Goal: Navigation & Orientation: Find specific page/section

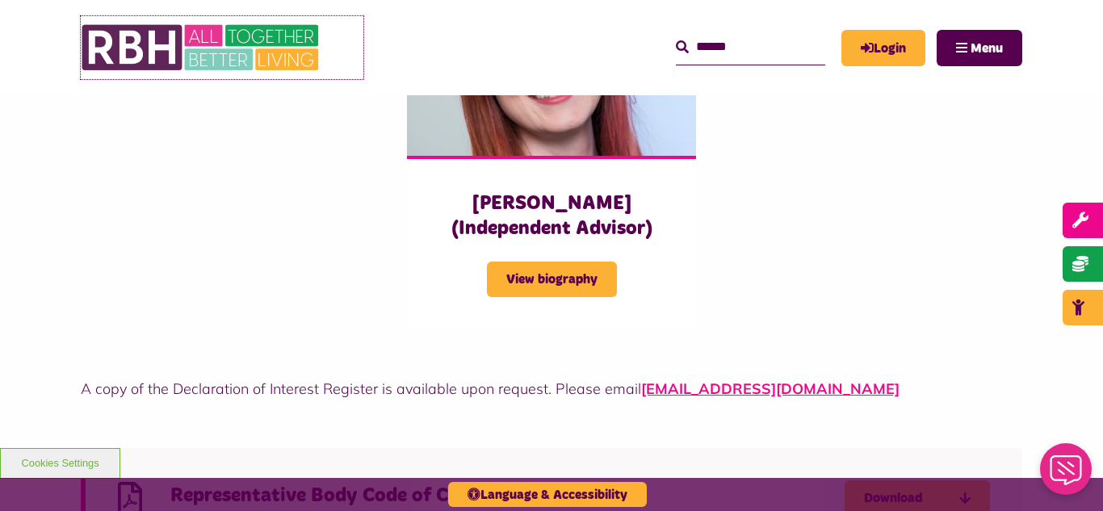
click at [155, 51] on img at bounding box center [202, 47] width 242 height 63
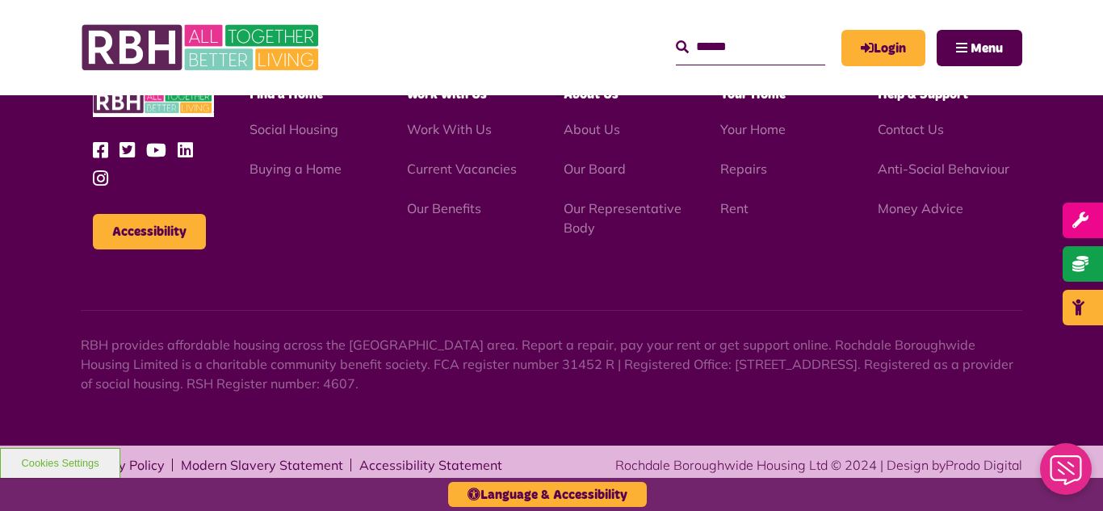
scroll to position [1692, 0]
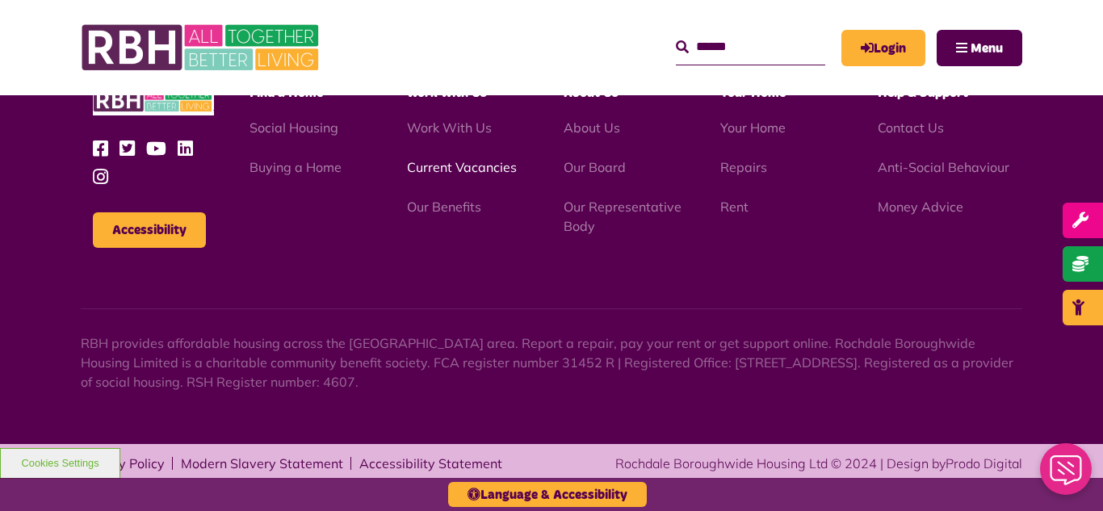
click at [443, 168] on link "Current Vacancies" at bounding box center [462, 167] width 110 height 16
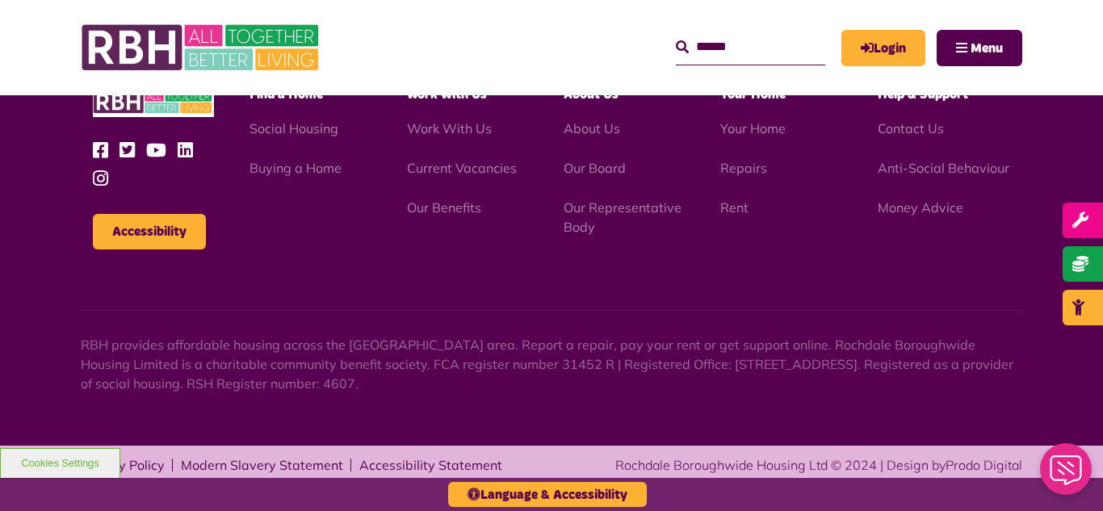
scroll to position [1923, 0]
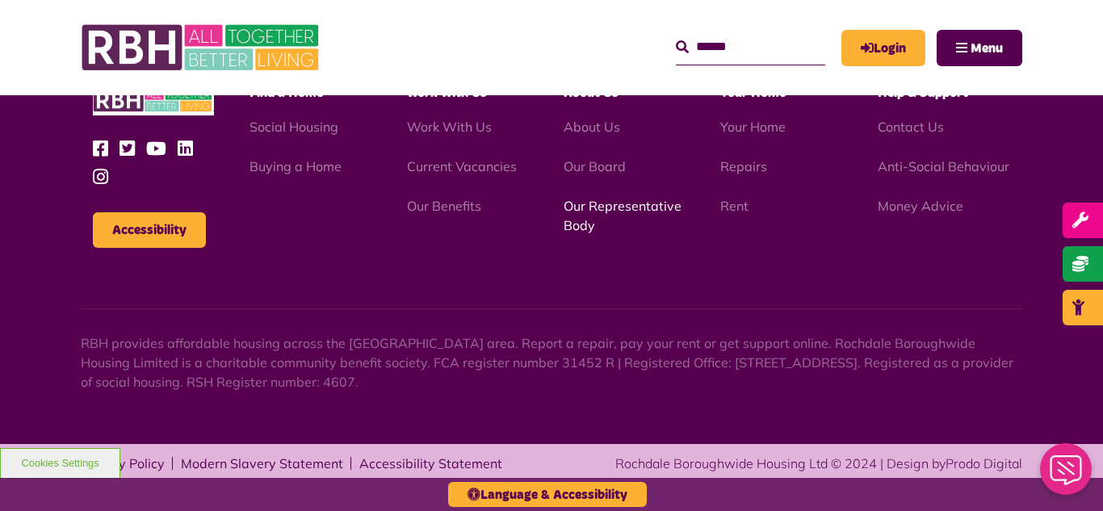
click at [595, 211] on link "Our Representative Body" at bounding box center [623, 216] width 118 height 36
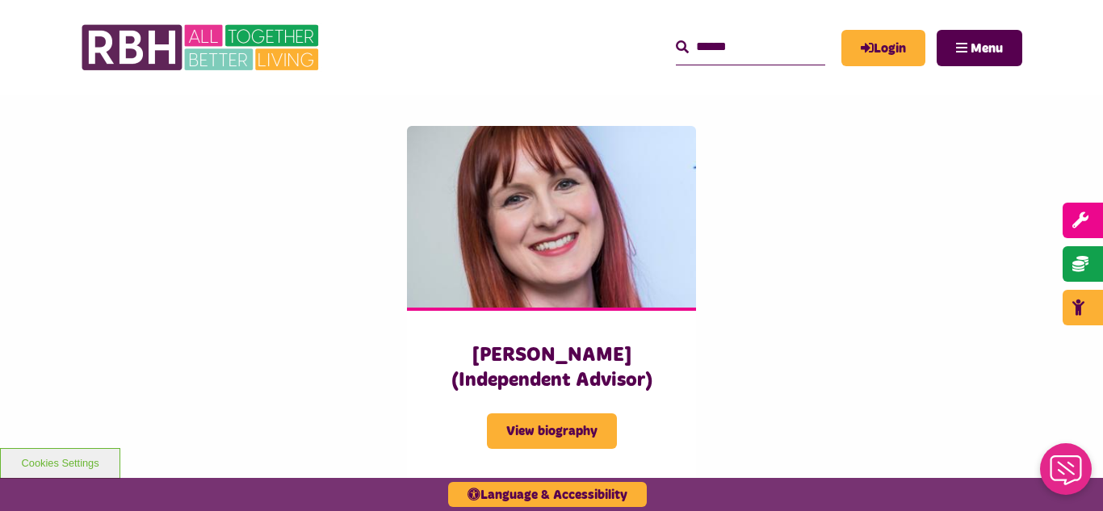
scroll to position [4039, 0]
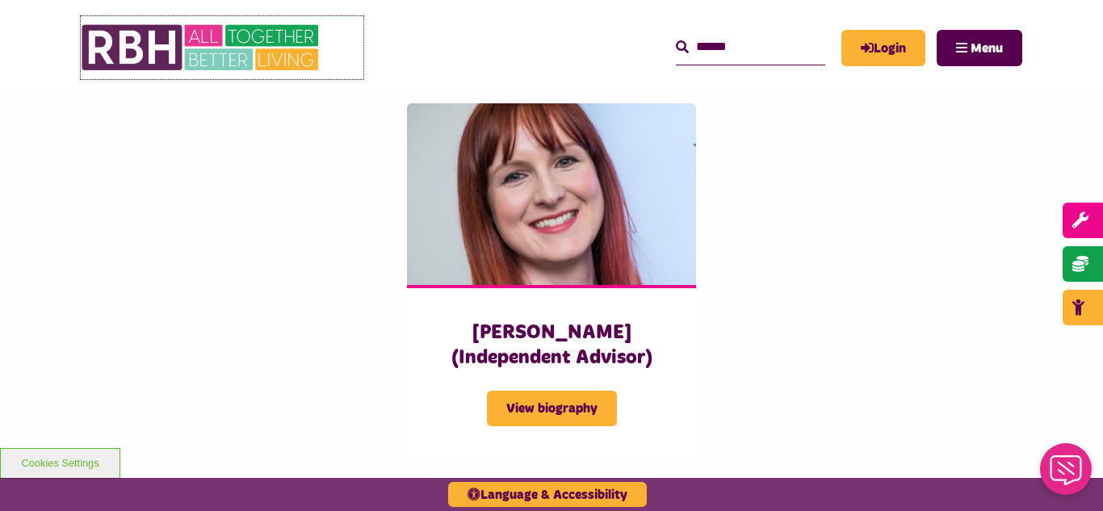
click at [226, 61] on img at bounding box center [202, 47] width 242 height 63
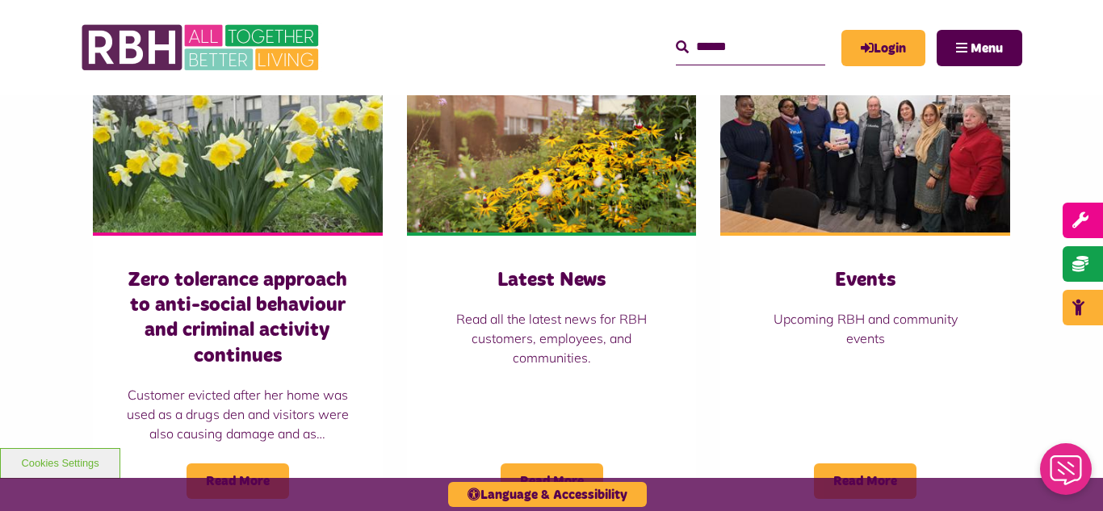
scroll to position [1163, 0]
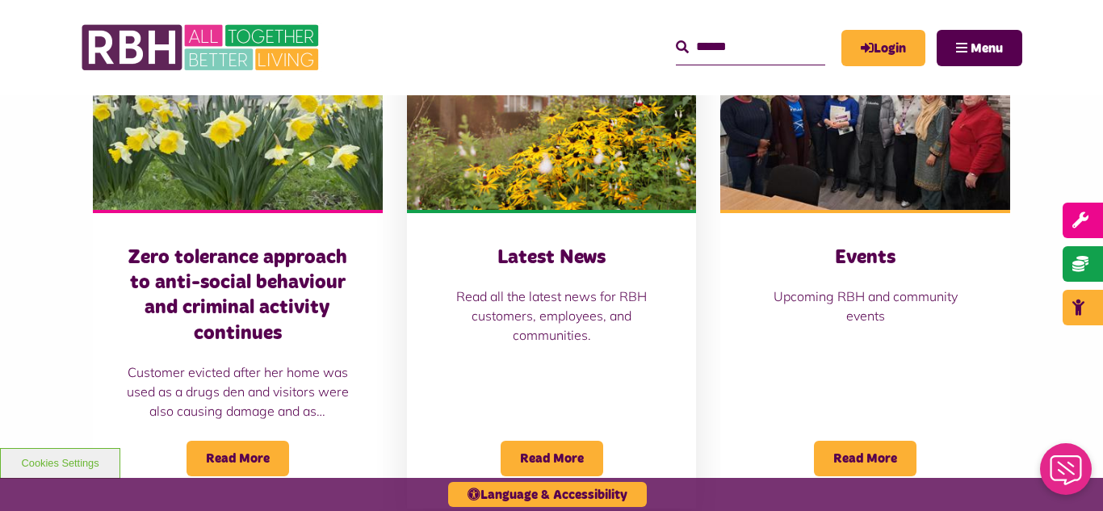
click at [546, 168] on img at bounding box center [552, 119] width 290 height 181
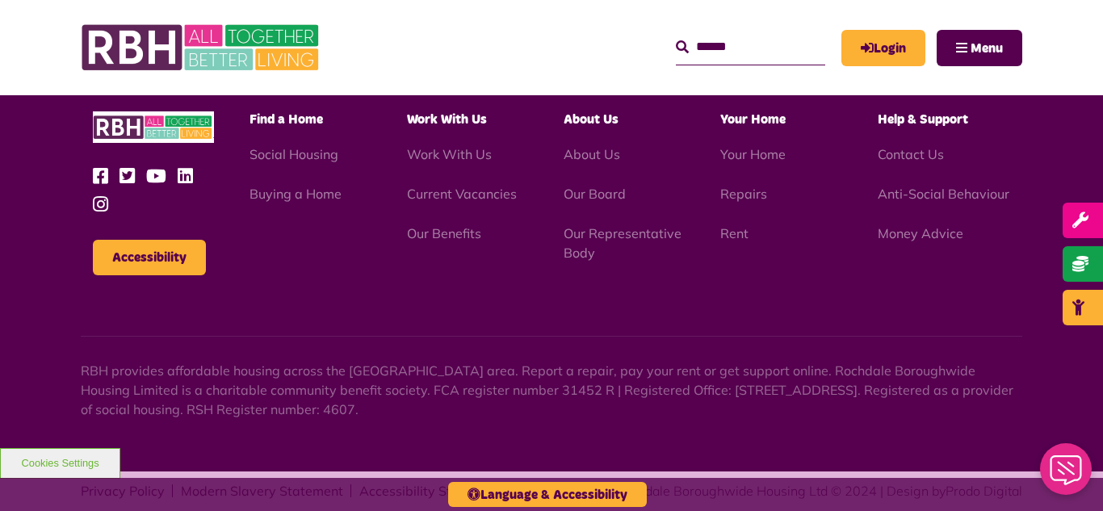
scroll to position [1759, 0]
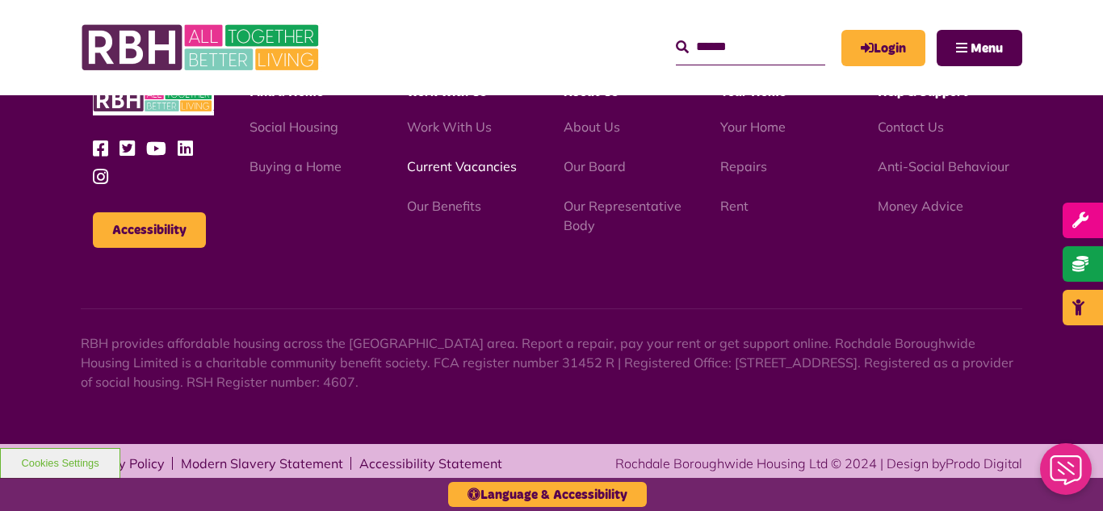
click at [472, 166] on link "Current Vacancies" at bounding box center [462, 166] width 110 height 16
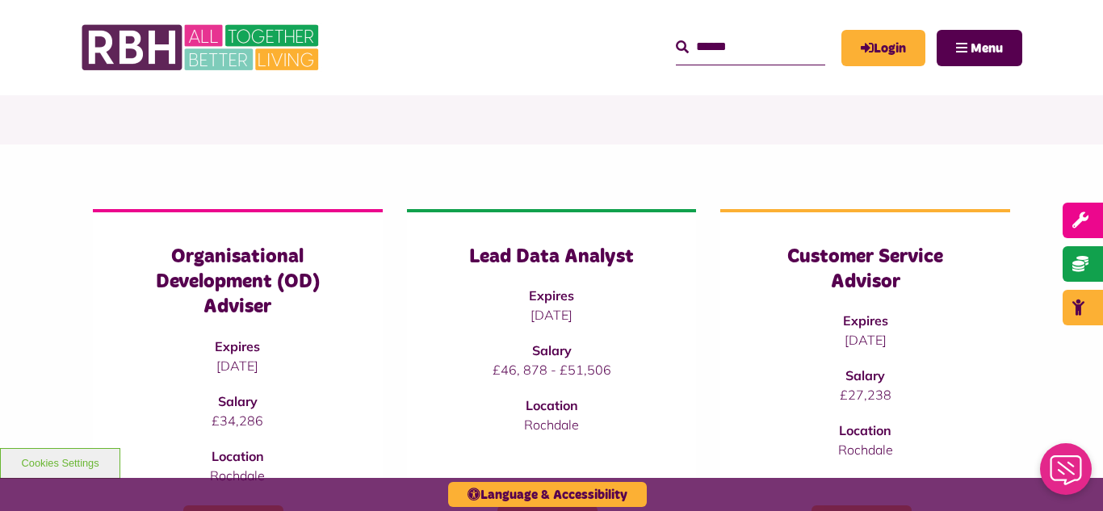
scroll to position [162, 0]
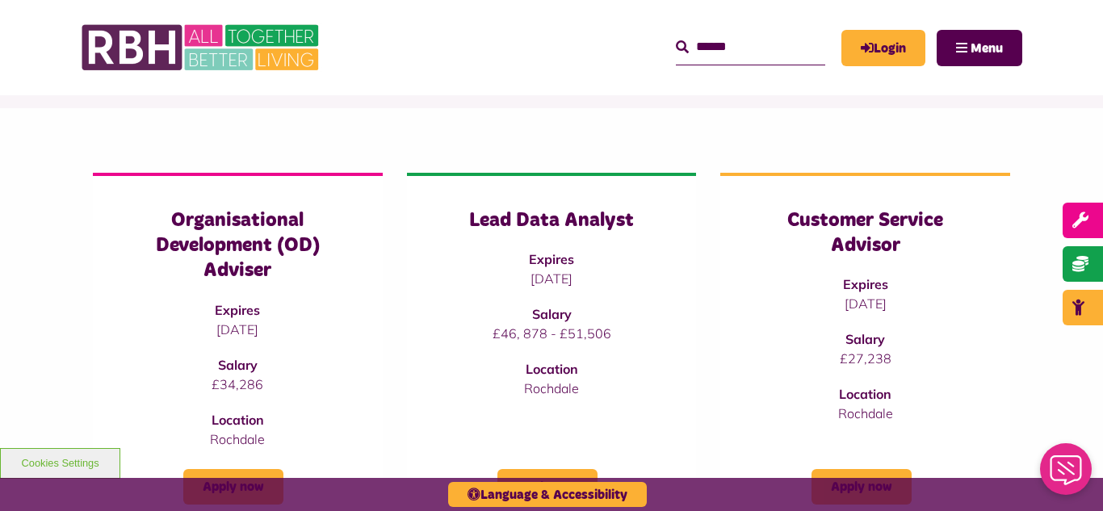
click at [36, 52] on header "MyRBH About Us Contact Us Search" at bounding box center [551, 47] width 1103 height 95
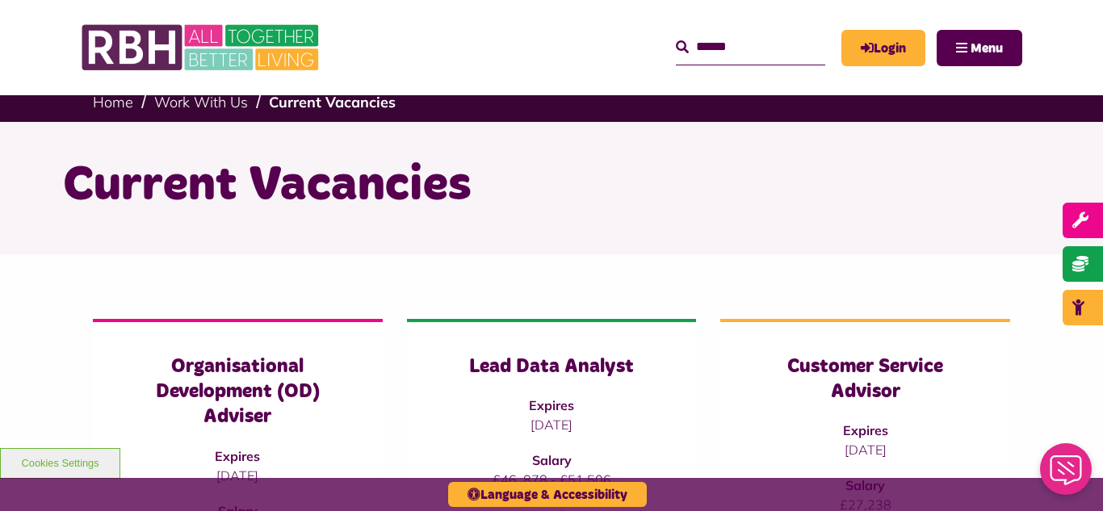
scroll to position [0, 0]
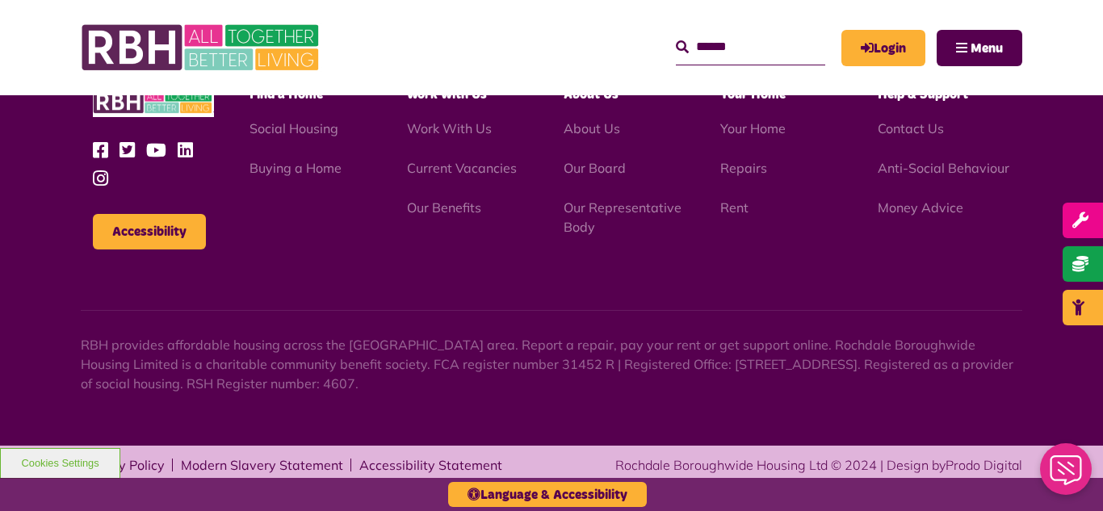
scroll to position [1923, 0]
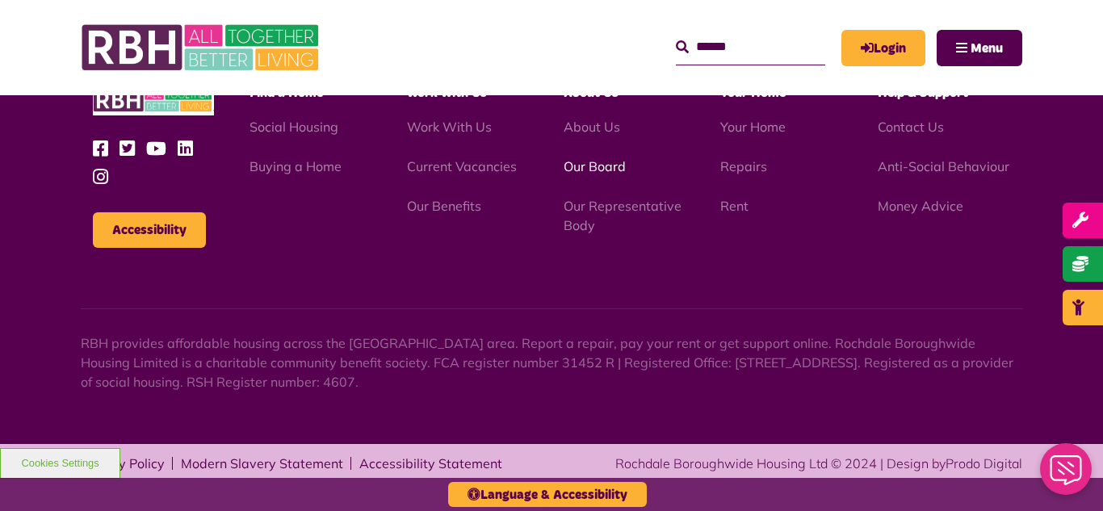
click at [574, 168] on link "Our Board" at bounding box center [595, 166] width 62 height 16
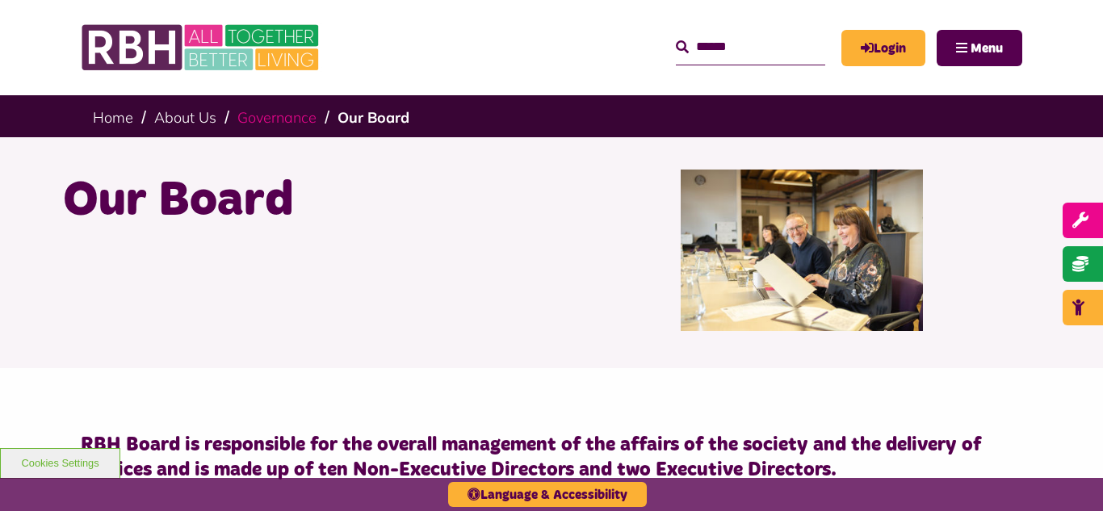
click at [288, 116] on link "Governance" at bounding box center [276, 117] width 79 height 19
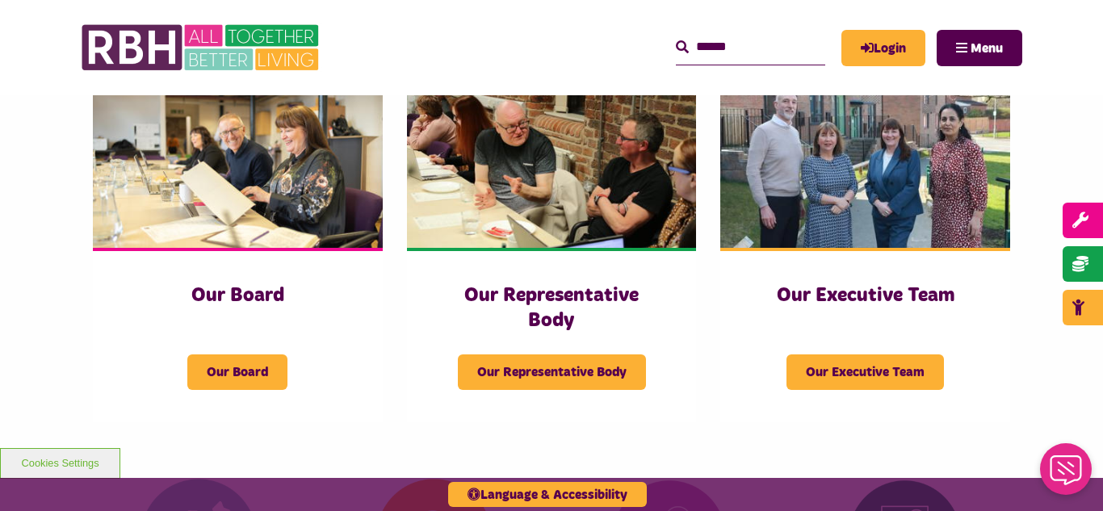
scroll to position [291, 0]
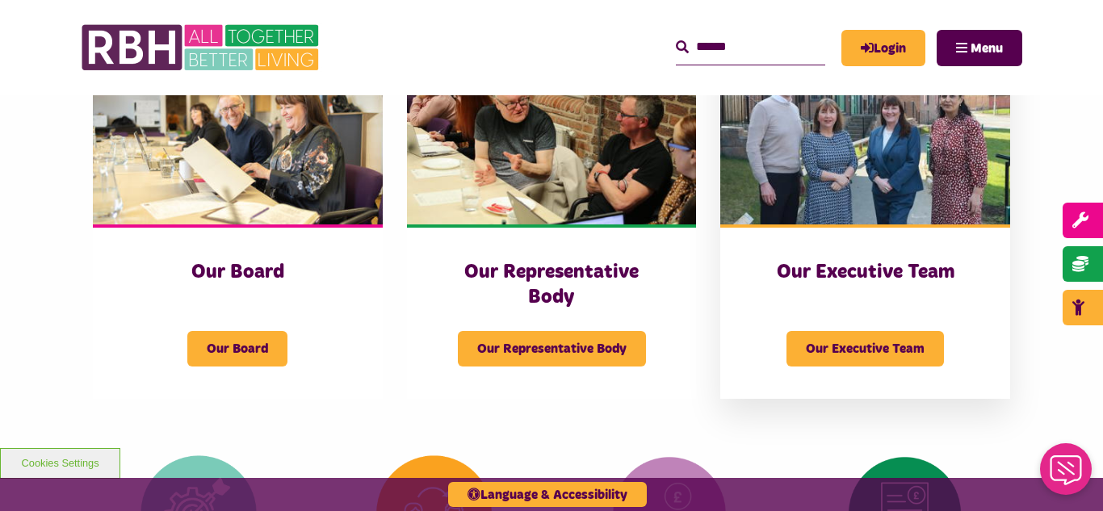
click at [855, 170] on img at bounding box center [866, 134] width 290 height 181
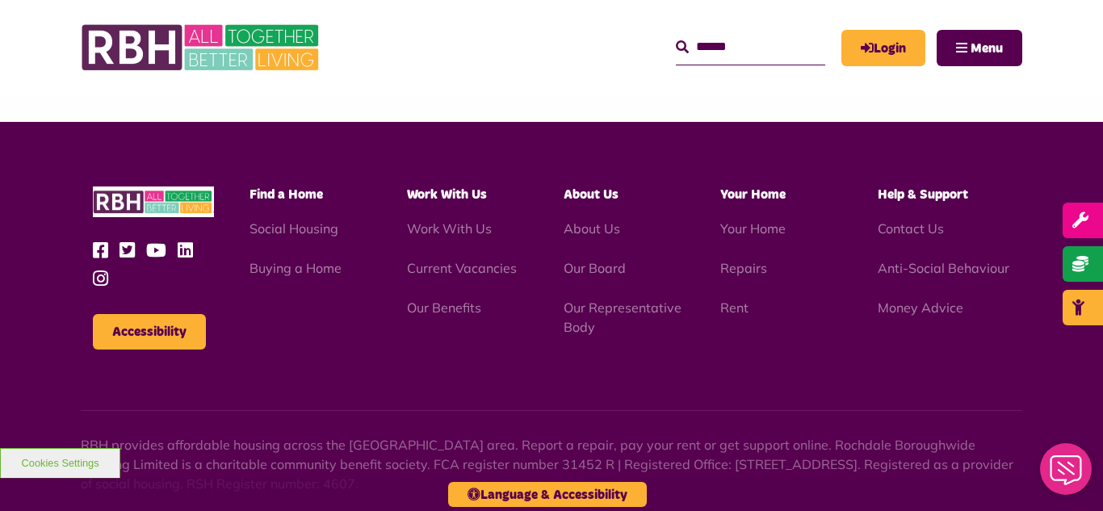
scroll to position [1252, 0]
